Goal: Transaction & Acquisition: Subscribe to service/newsletter

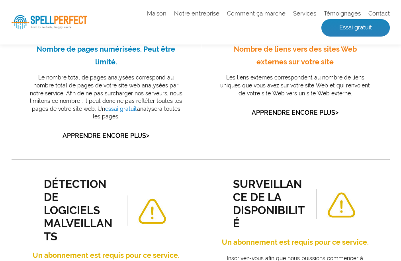
scroll to position [199, 0]
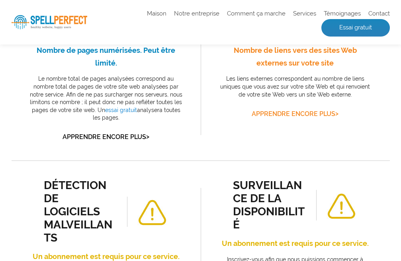
click at [284, 118] on font "Apprendre encore plus" at bounding box center [294, 114] width 84 height 8
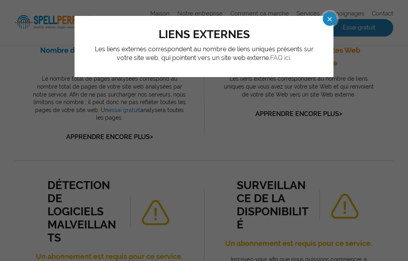
click at [281, 59] on font "FAQ ici." at bounding box center [280, 58] width 21 height 8
click at [328, 20] on span at bounding box center [322, 19] width 14 height 14
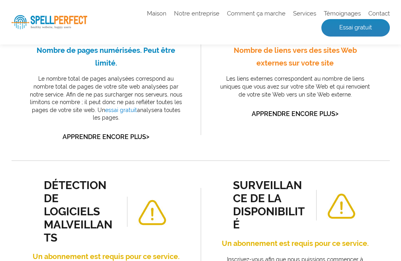
click at [285, 67] on font "Nombre de liens vers des sites Web externes sur votre site" at bounding box center [295, 56] width 123 height 21
click at [342, 38] on font "75" at bounding box center [341, 23] width 28 height 30
click at [272, 119] on div "liens externes 75 Nombre de liens vers des sites Web externes sur votre site Le…" at bounding box center [294, 63] width 153 height 111
click at [277, 97] on font "Les liens externes correspondent au nombre de liens uniques que vous avez sur v…" at bounding box center [295, 87] width 150 height 22
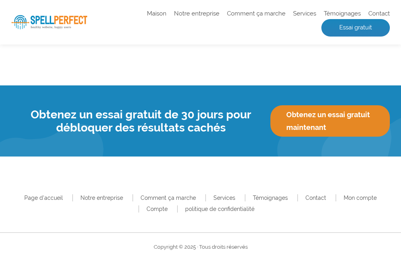
scroll to position [1150, 0]
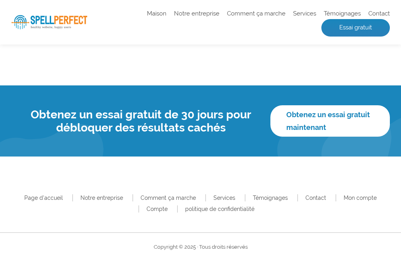
click at [315, 121] on link "Obtenez un essai gratuit maintenant" at bounding box center [329, 120] width 119 height 31
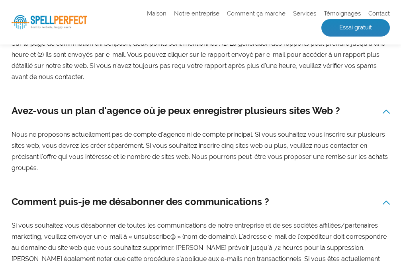
scroll to position [1154, 0]
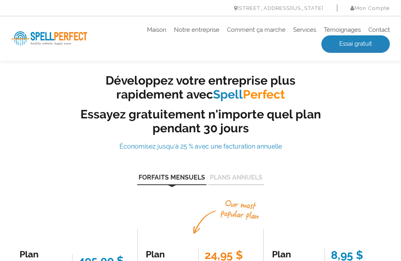
click at [54, 117] on div "Développez votre entreprise plus rapidement avec Spell Perfect Essayez gratuite…" at bounding box center [201, 247] width 390 height 346
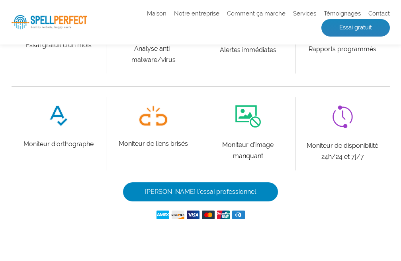
scroll to position [557, 0]
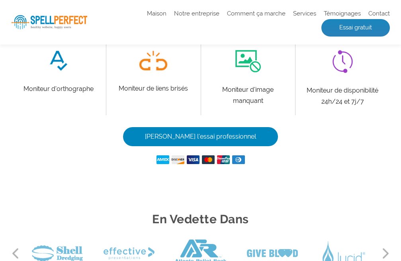
click at [83, 136] on div "Démarrer l'essai professionnel" at bounding box center [201, 146] width 378 height 38
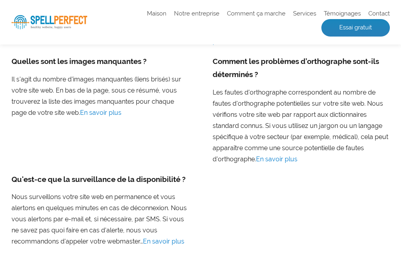
scroll to position [938, 0]
